Goal: Check status: Check status

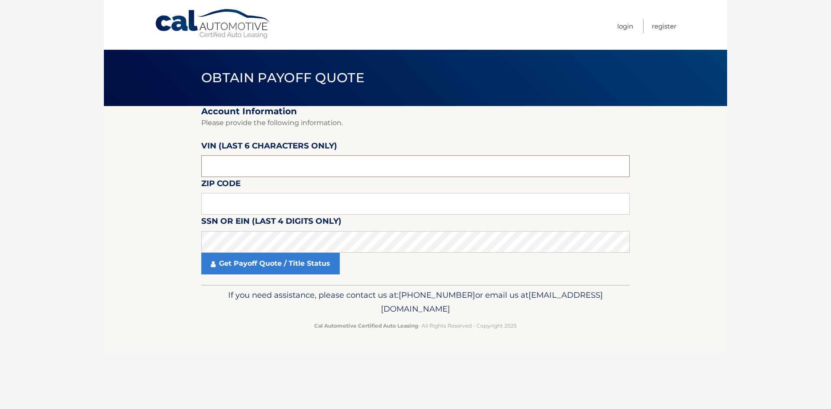
click at [357, 168] on input "text" at bounding box center [415, 166] width 428 height 22
type input "n*****"
type input "265339"
click at [439, 210] on input "text" at bounding box center [415, 204] width 428 height 22
type input "11580"
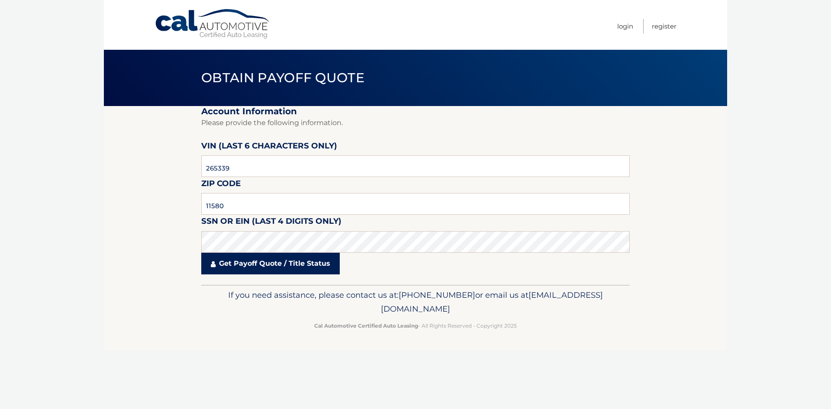
click at [292, 264] on link "Get Payoff Quote / Title Status" at bounding box center [270, 264] width 138 height 22
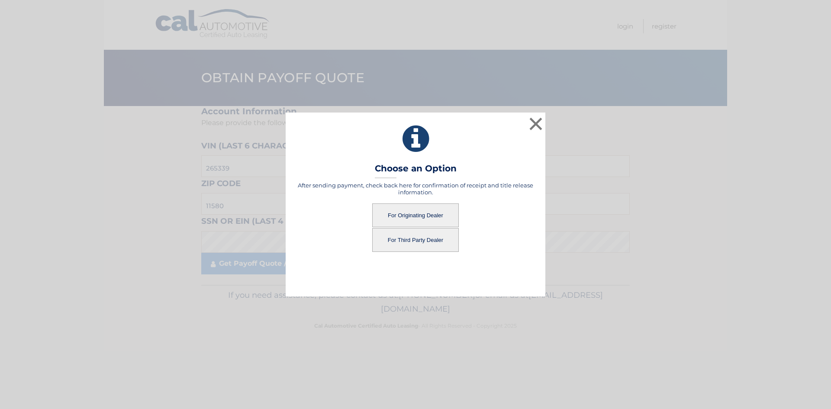
click at [430, 218] on button "For Originating Dealer" at bounding box center [415, 215] width 87 height 24
click at [427, 215] on button "For Originating Dealer" at bounding box center [415, 215] width 87 height 24
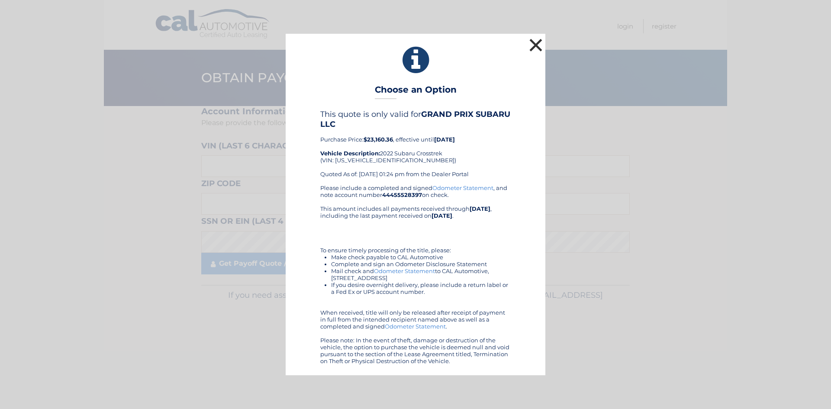
click at [536, 46] on button "×" at bounding box center [535, 44] width 17 height 17
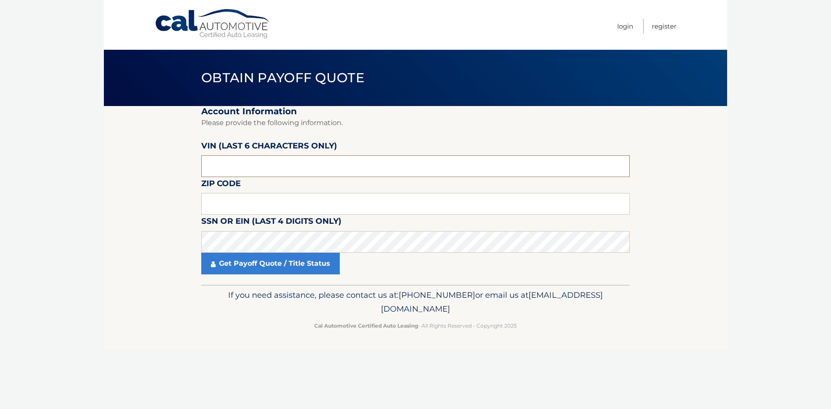
click at [274, 167] on input "text" at bounding box center [415, 166] width 428 height 22
type input "265339"
type input "11580"
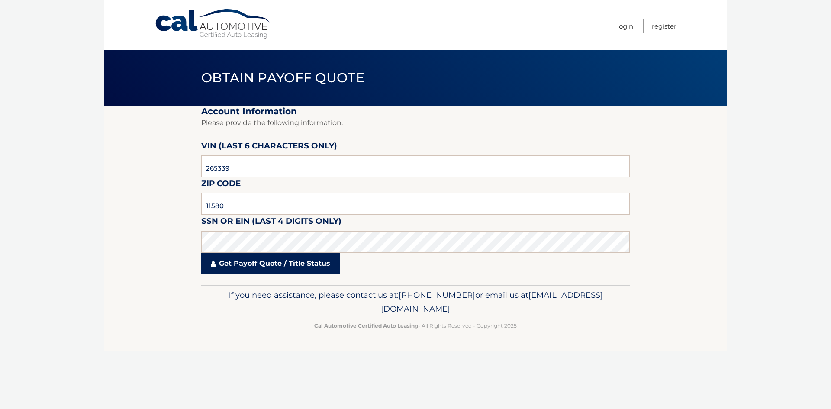
click at [292, 260] on link "Get Payoff Quote / Title Status" at bounding box center [270, 264] width 138 height 22
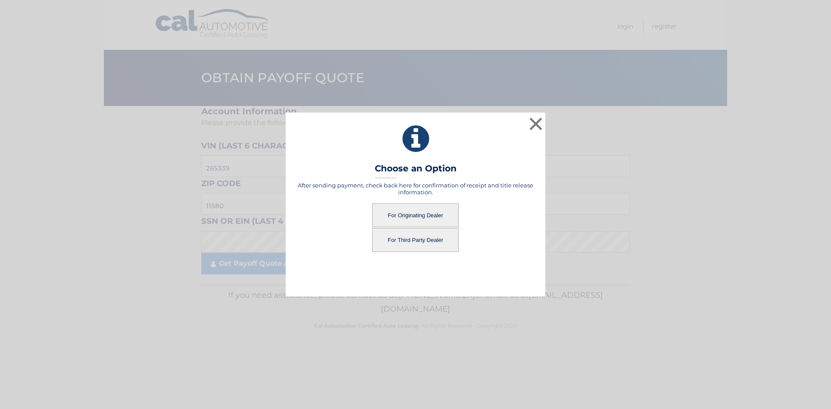
click at [412, 214] on button "For Originating Dealer" at bounding box center [415, 215] width 87 height 24
click at [427, 241] on button "For Third Party Dealer" at bounding box center [415, 240] width 87 height 24
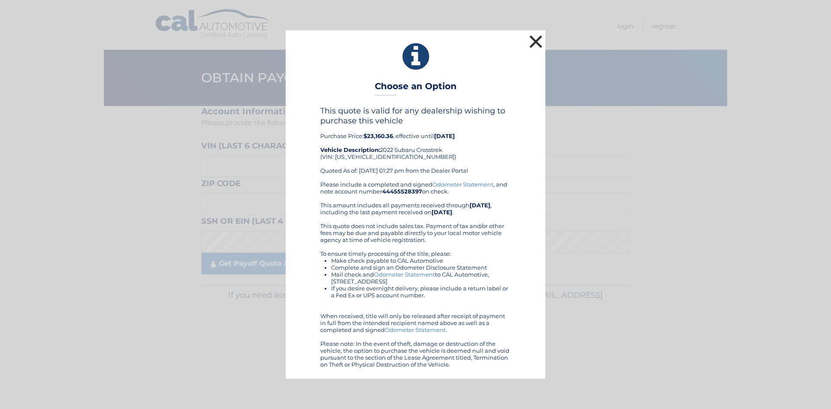
click at [536, 39] on button "×" at bounding box center [535, 41] width 17 height 17
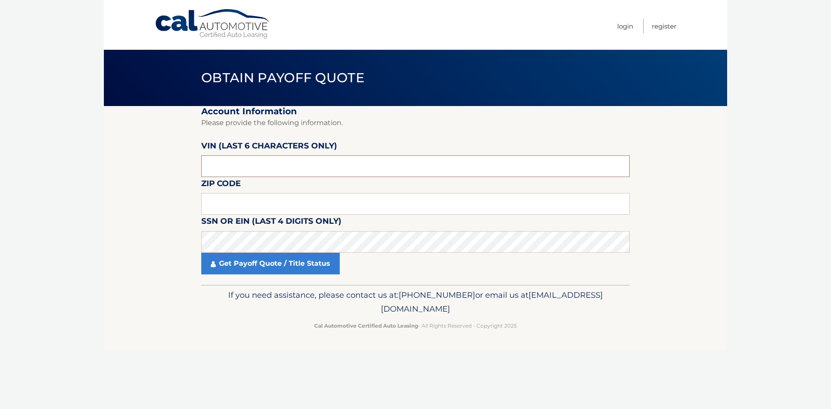
click at [444, 162] on input "text" at bounding box center [415, 166] width 428 height 22
type input "265339"
type input "11580"
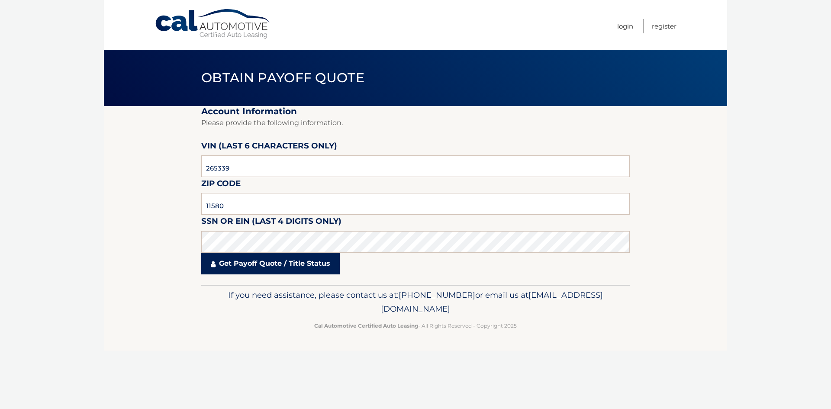
click at [266, 265] on link "Get Payoff Quote / Title Status" at bounding box center [270, 264] width 138 height 22
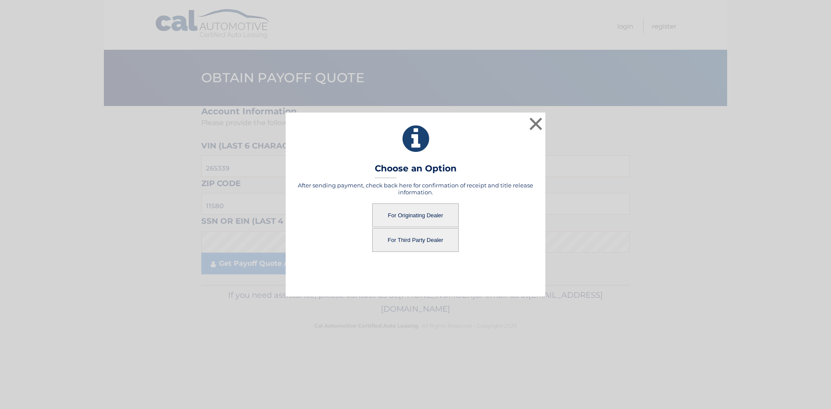
click at [415, 214] on button "For Originating Dealer" at bounding box center [415, 215] width 87 height 24
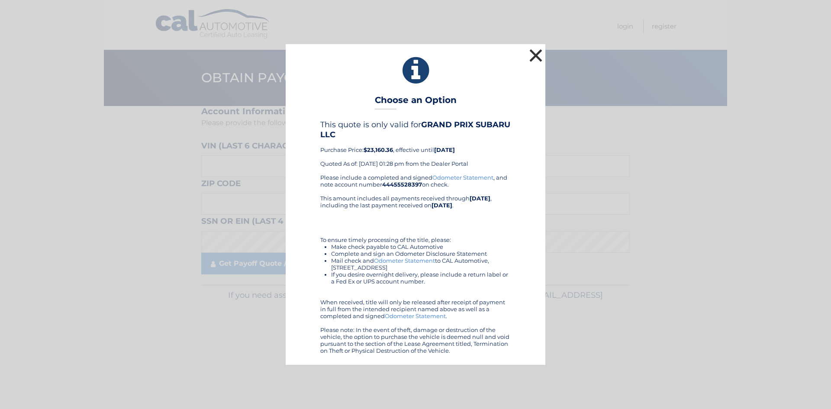
click at [533, 55] on button "×" at bounding box center [535, 55] width 17 height 17
